Goal: Task Accomplishment & Management: Use online tool/utility

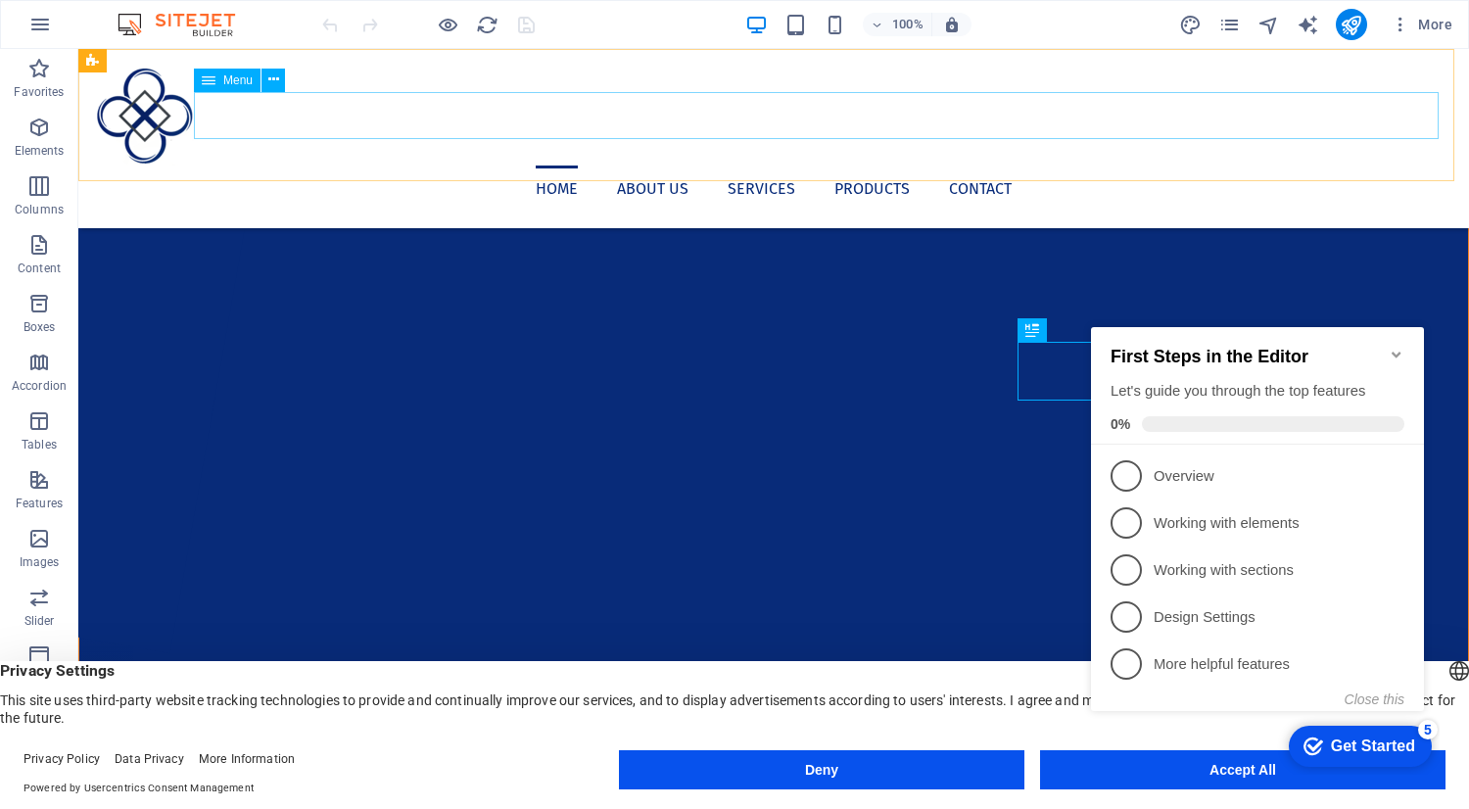
click at [1016, 166] on nav "Home About us Services Products Contact" at bounding box center [773, 189] width 1359 height 47
click at [1399, 352] on icon "Minimize checklist" at bounding box center [1396, 355] width 9 height 6
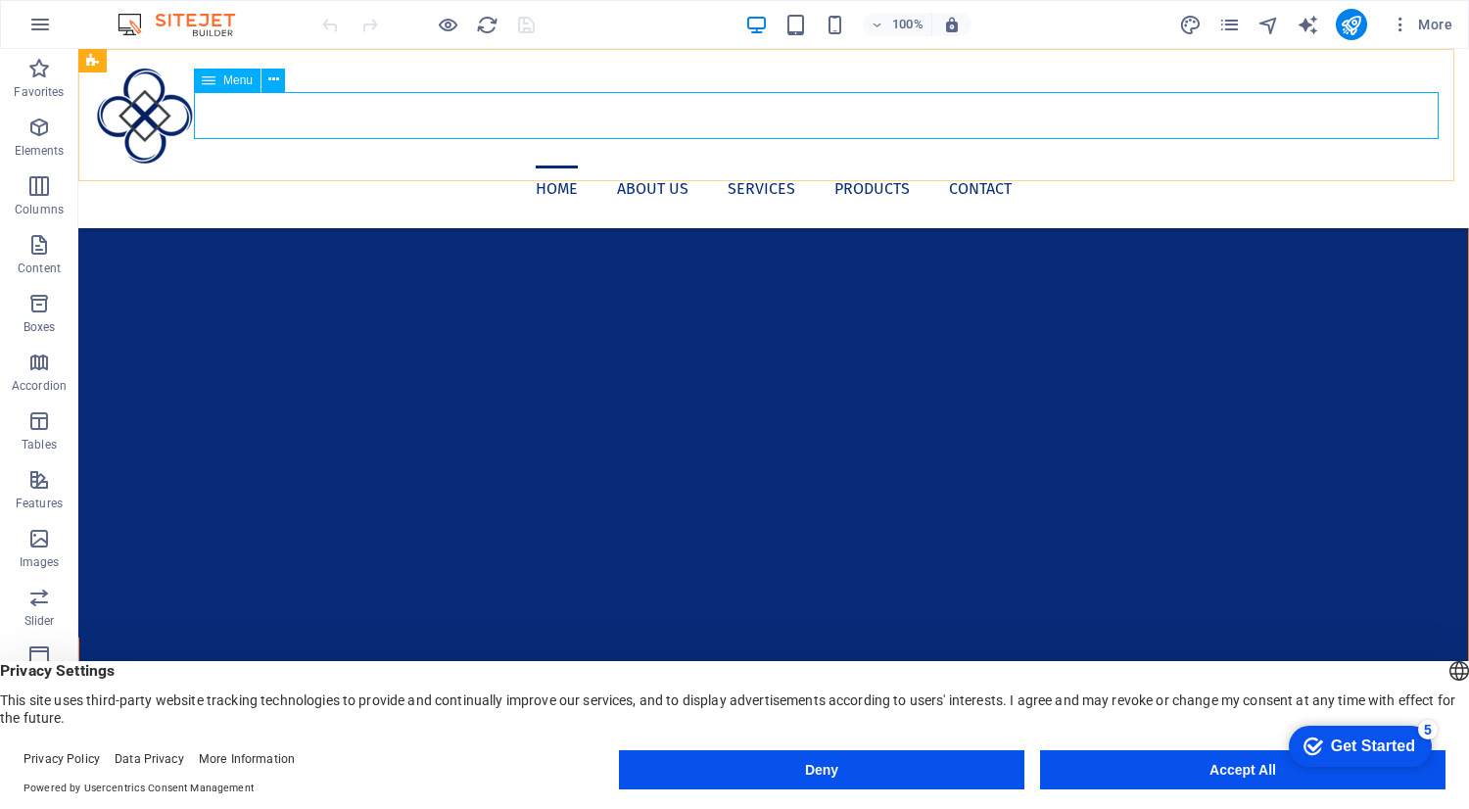
click at [1024, 166] on nav "Home About us Services Products Contact" at bounding box center [773, 189] width 1359 height 47
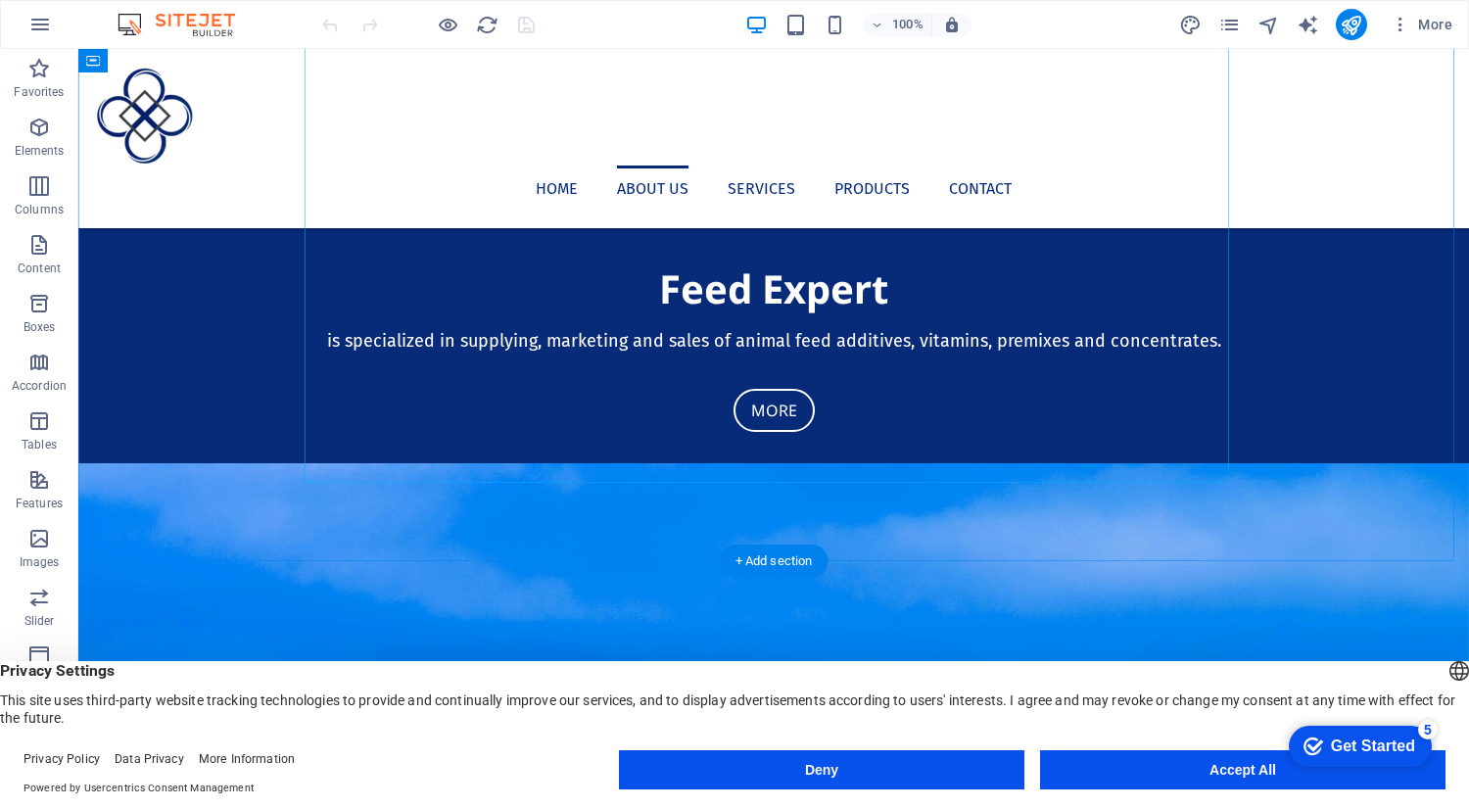
scroll to position [1201, 0]
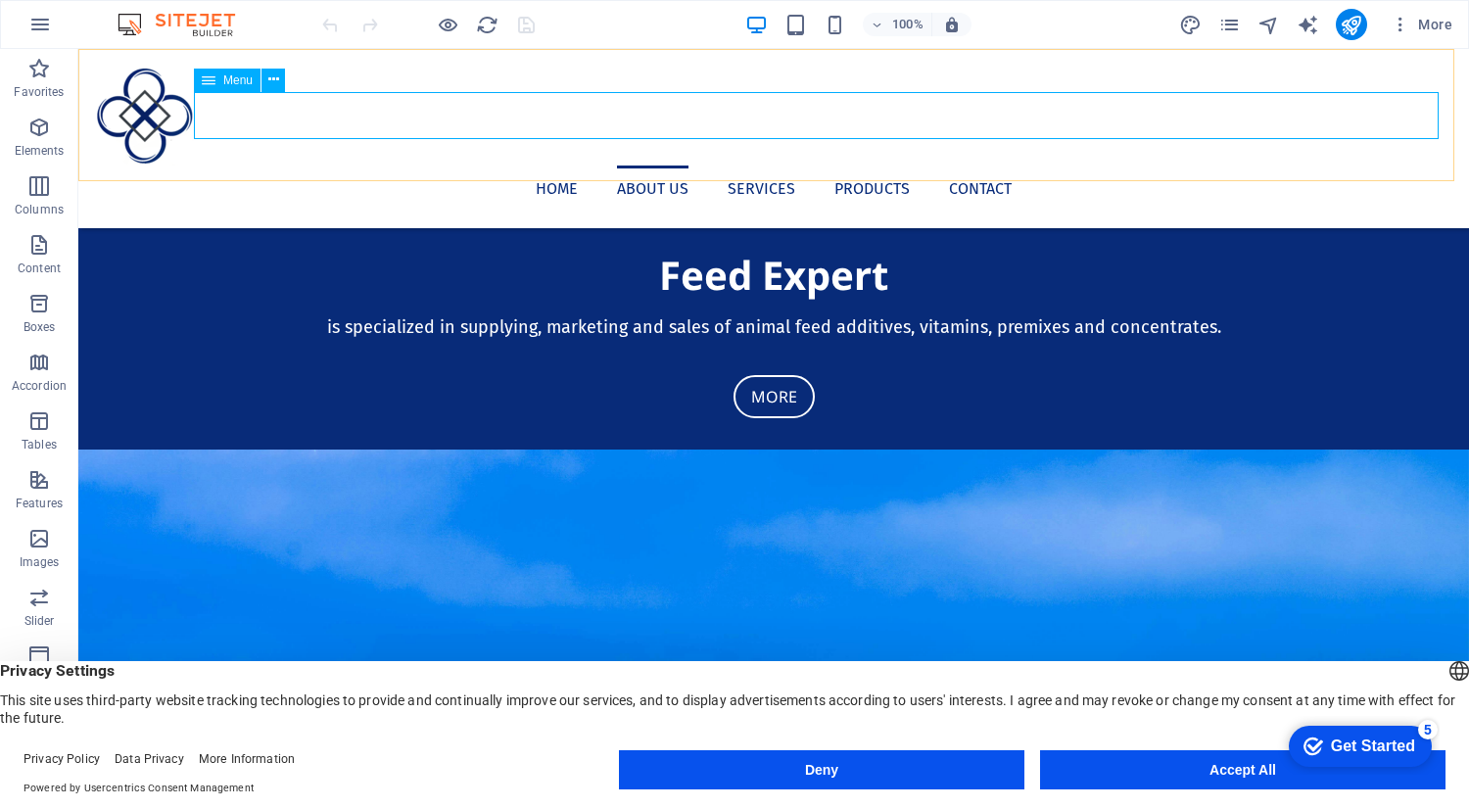
click at [906, 166] on nav "Home About us Services Products Contact" at bounding box center [773, 189] width 1359 height 47
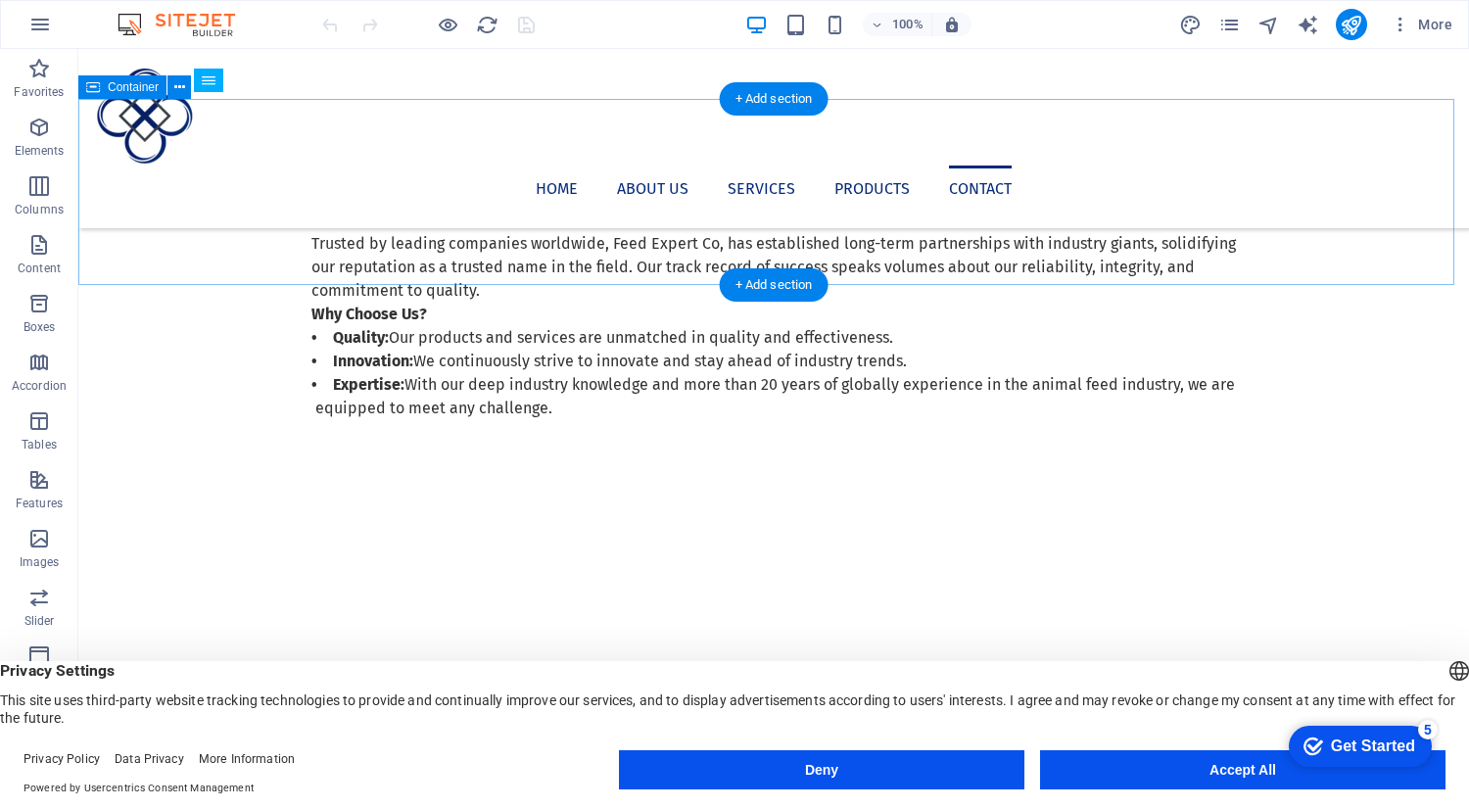
scroll to position [2916, 0]
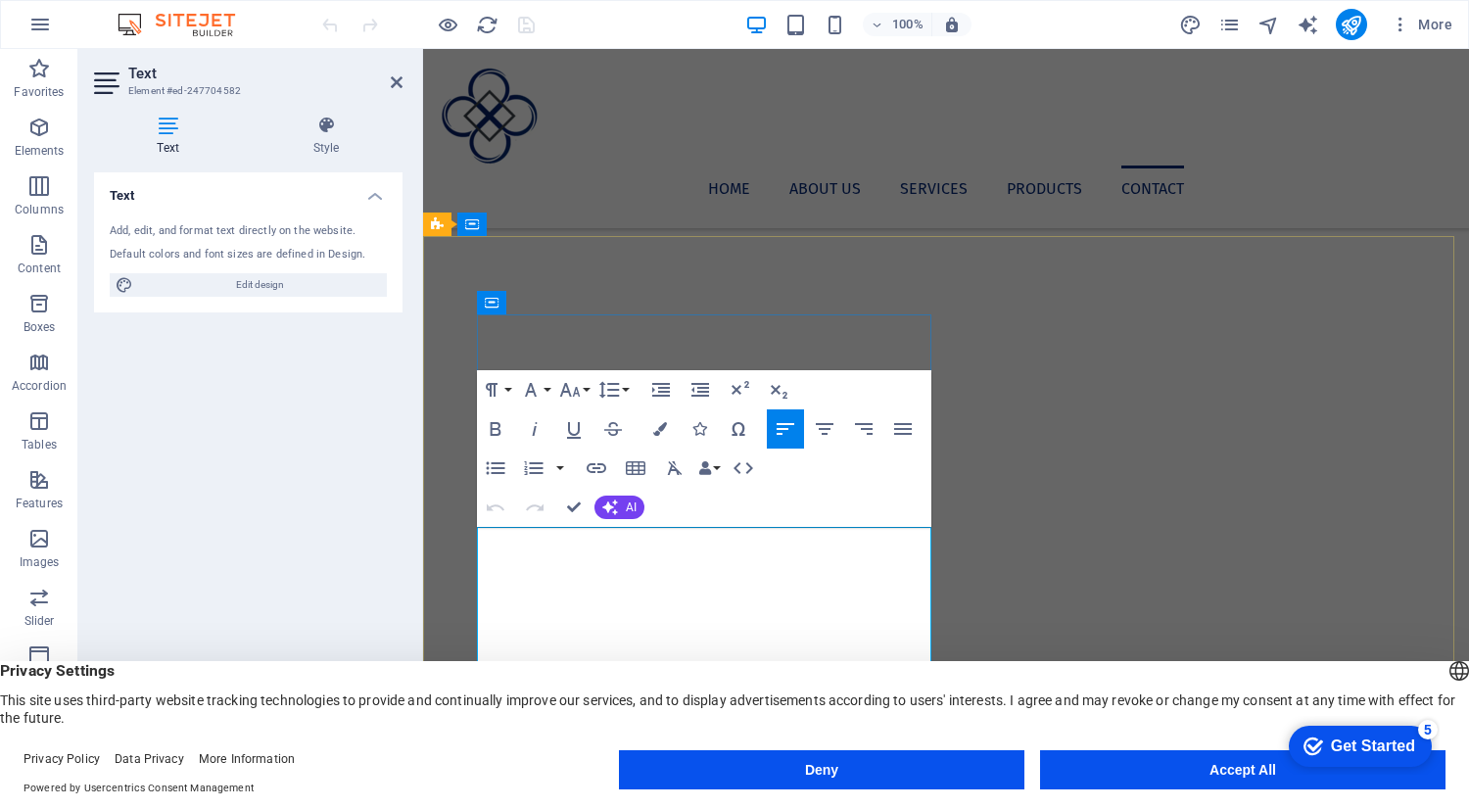
drag, startPoint x: 629, startPoint y: 541, endPoint x: 526, endPoint y: 539, distance: 102.8
drag, startPoint x: 639, startPoint y: 592, endPoint x: 505, endPoint y: 567, distance: 135.6
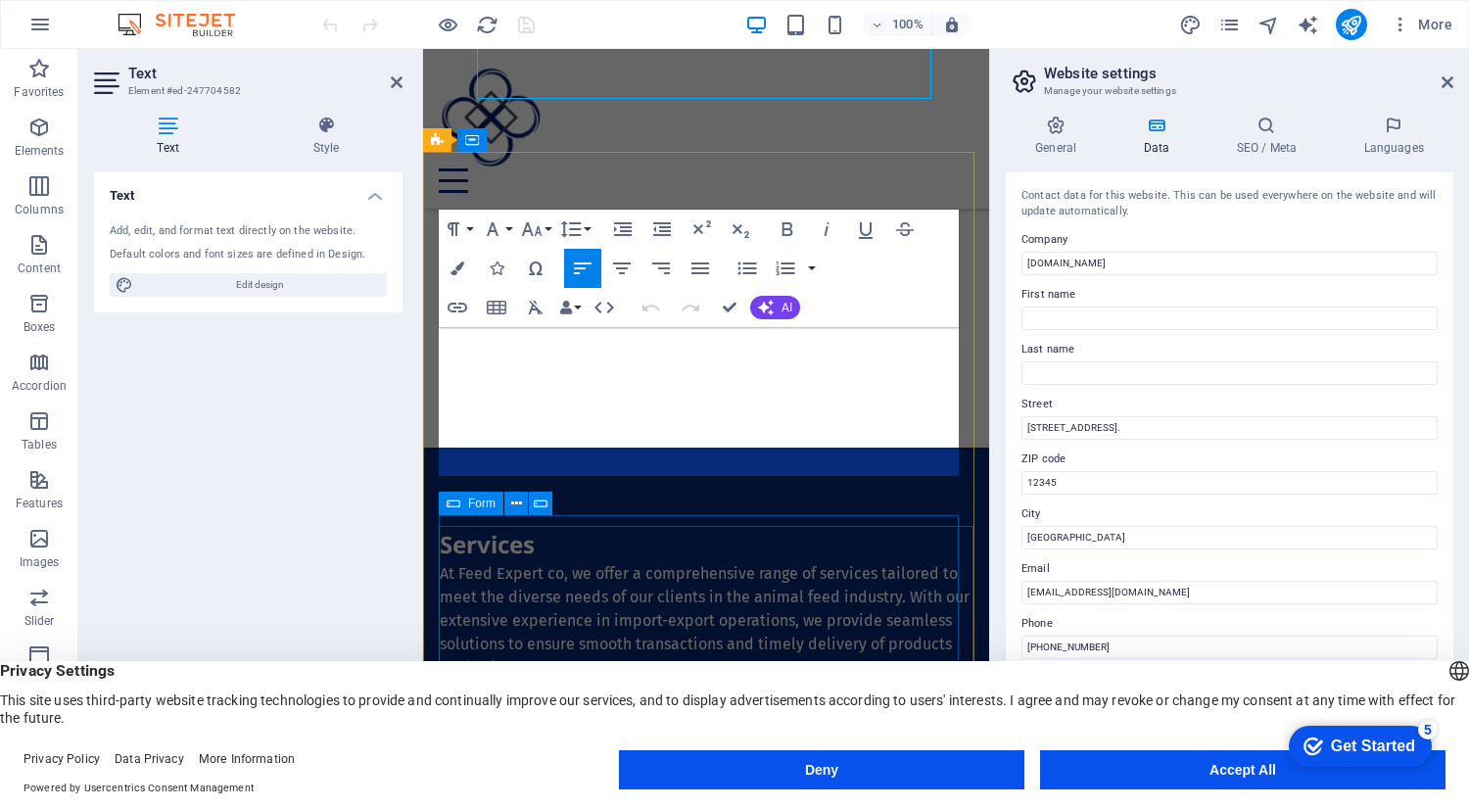
scroll to position [3520, 0]
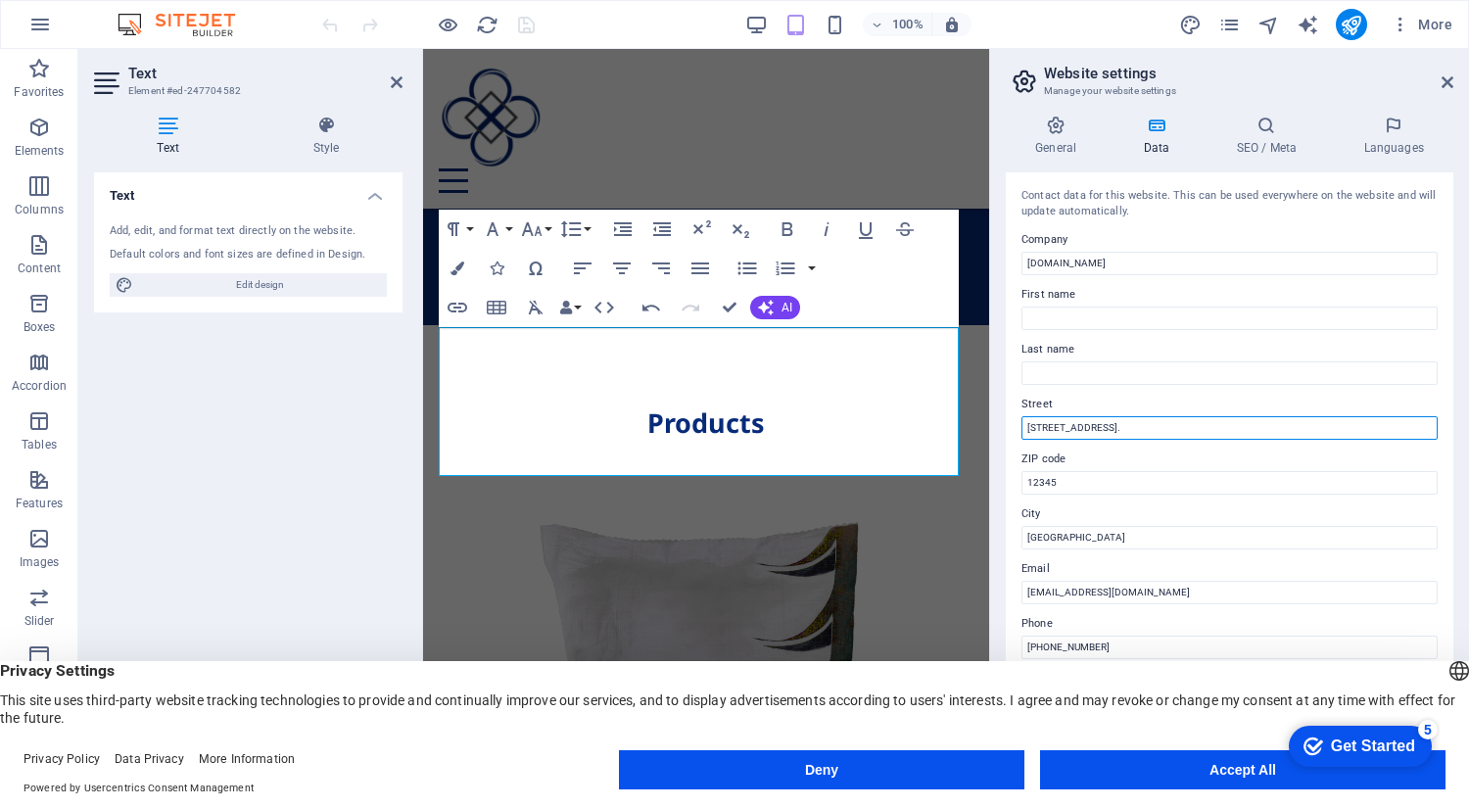
click at [1138, 430] on input "[STREET_ADDRESS]." at bounding box center [1229, 428] width 416 height 24
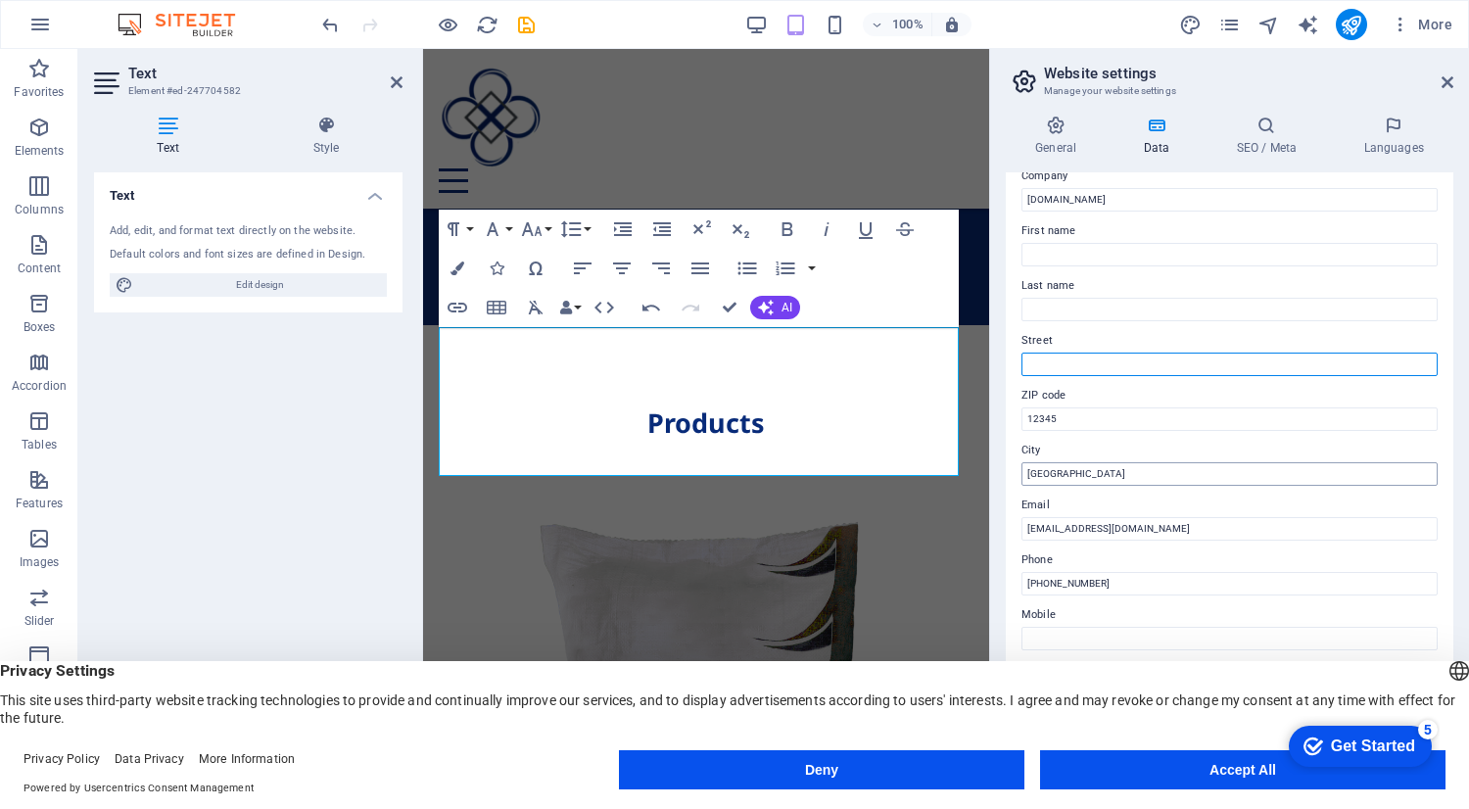
scroll to position [0, 0]
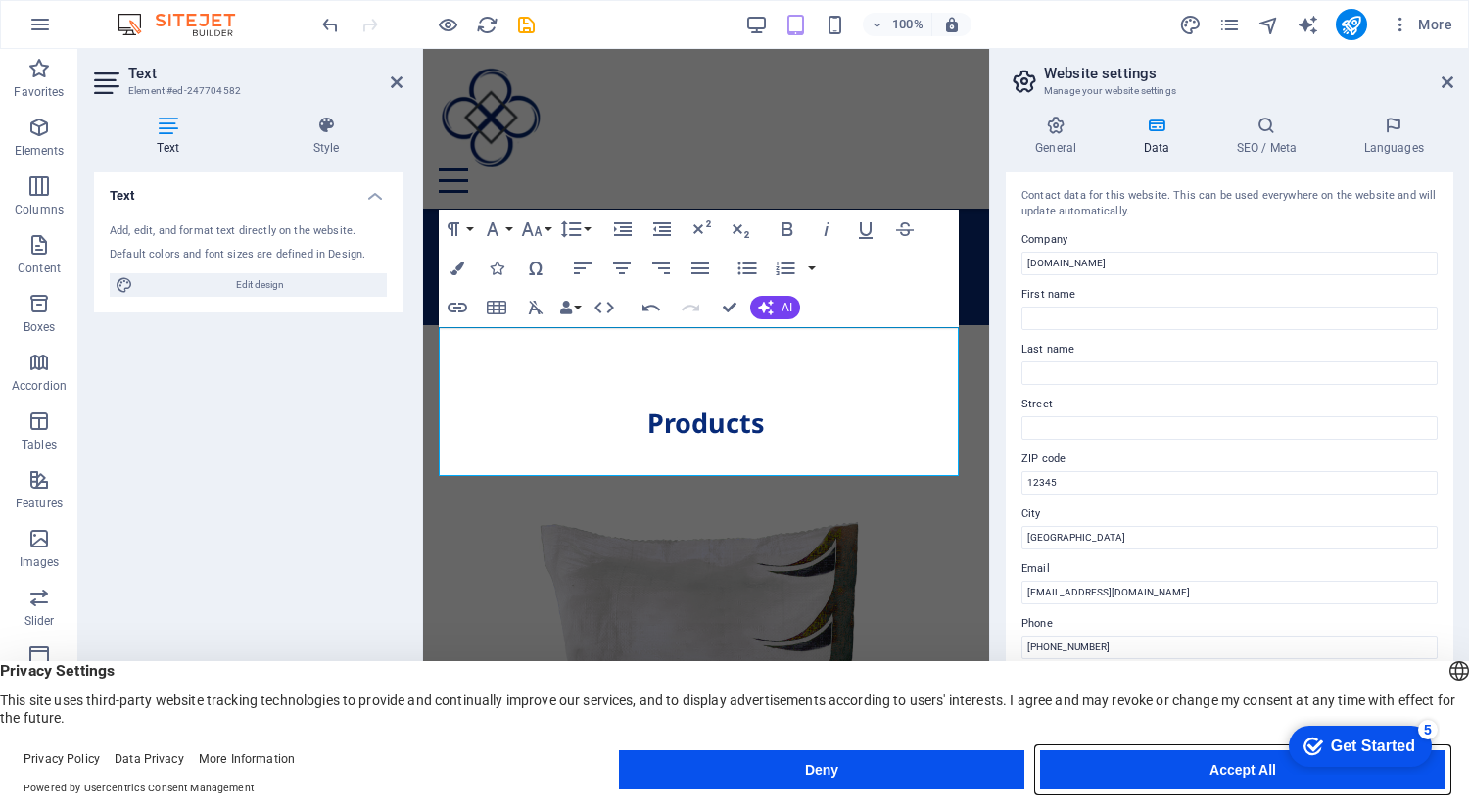
click at [1194, 777] on button "Accept All" at bounding box center [1242, 769] width 405 height 39
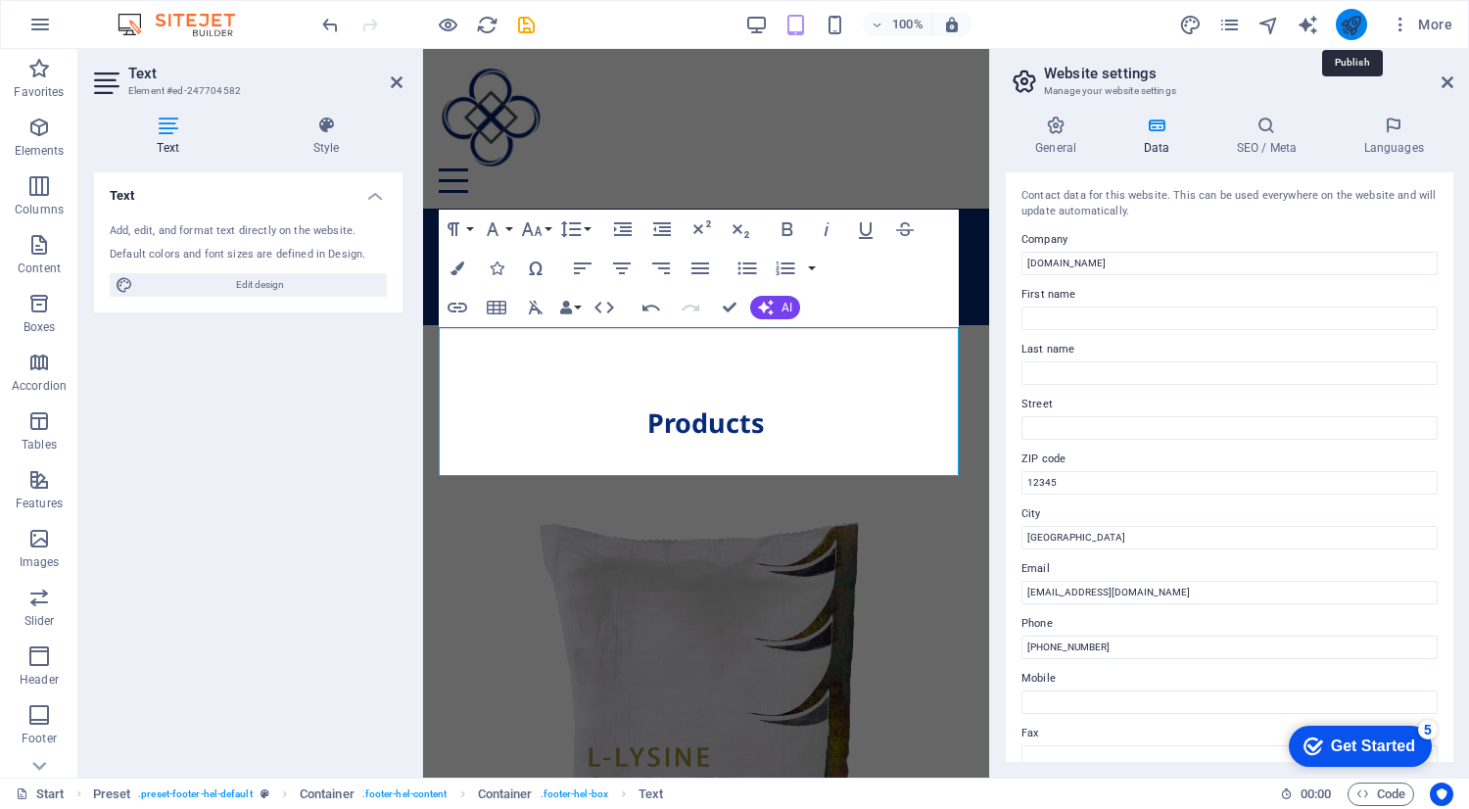
click at [1344, 25] on icon "publish" at bounding box center [1351, 25] width 23 height 23
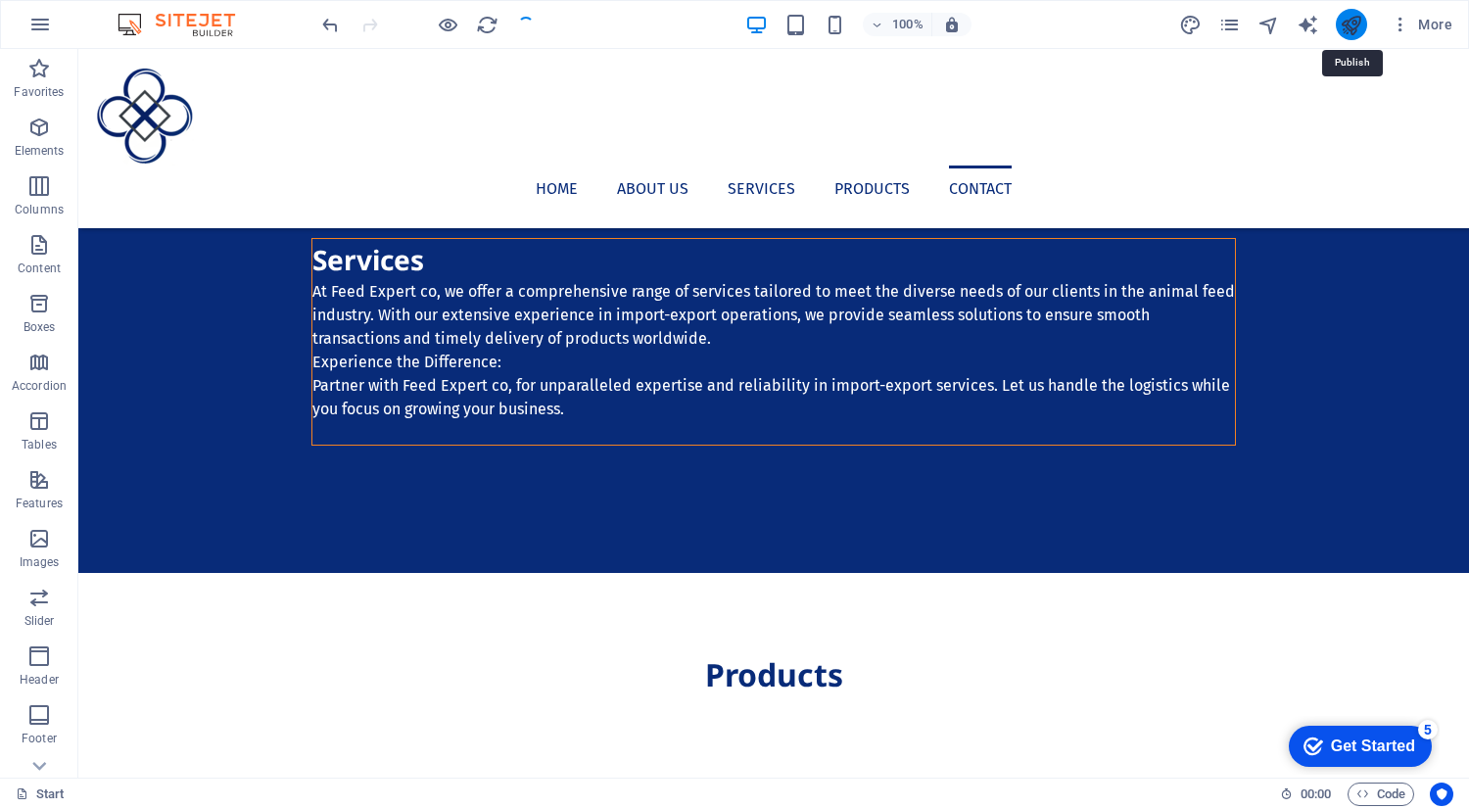
scroll to position [2916, 0]
